Goal: Find specific page/section: Find specific page/section

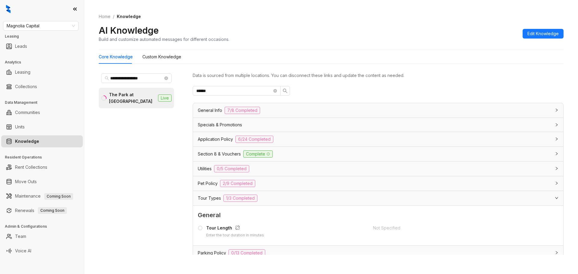
scroll to position [138, 0]
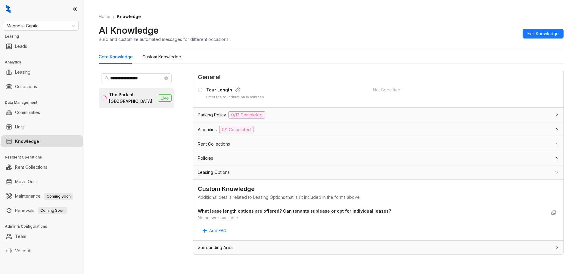
click at [39, 17] on div at bounding box center [42, 9] width 84 height 18
click at [34, 24] on span "Magnolia Capital" at bounding box center [41, 25] width 68 height 9
drag, startPoint x: 77, startPoint y: 55, endPoint x: 47, endPoint y: 116, distance: 68.4
click at [69, 138] on body "**********" at bounding box center [289, 160] width 578 height 320
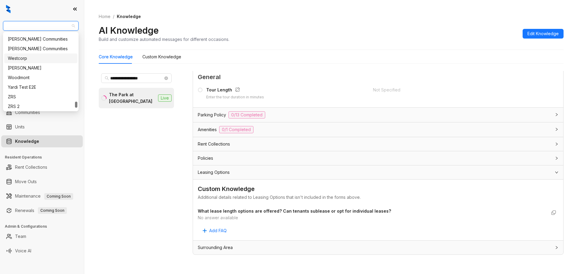
click at [41, 58] on div "Westcorp" at bounding box center [41, 58] width 66 height 7
